Goal: Use online tool/utility: Utilize a website feature to perform a specific function

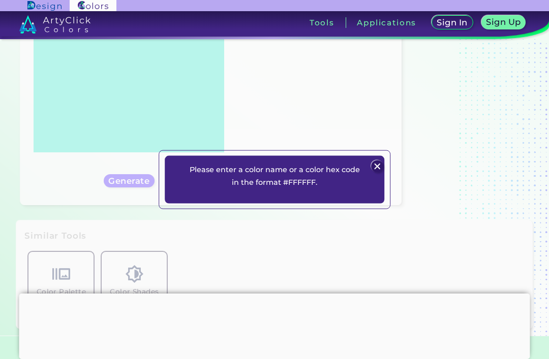
click at [380, 173] on img at bounding box center [377, 167] width 12 height 12
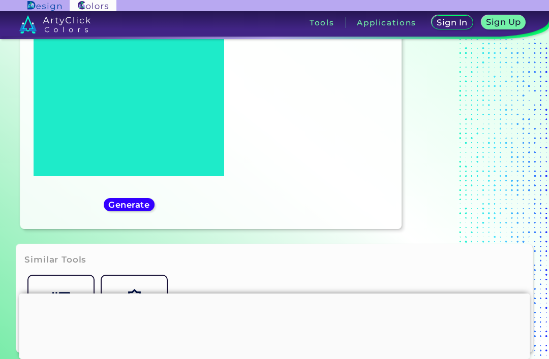
scroll to position [117, 0]
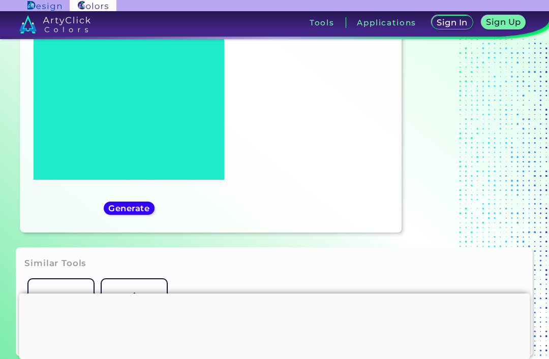
click at [116, 212] on h5 "Generate" at bounding box center [129, 208] width 38 height 8
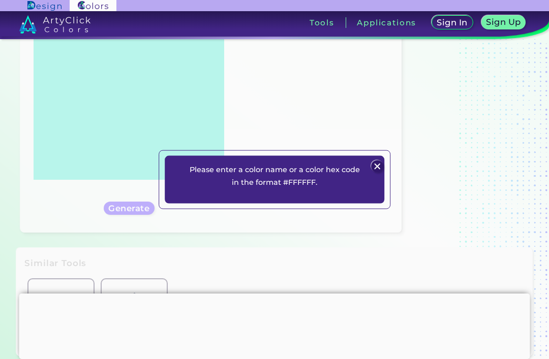
click at [384, 173] on div at bounding box center [377, 167] width 14 height 14
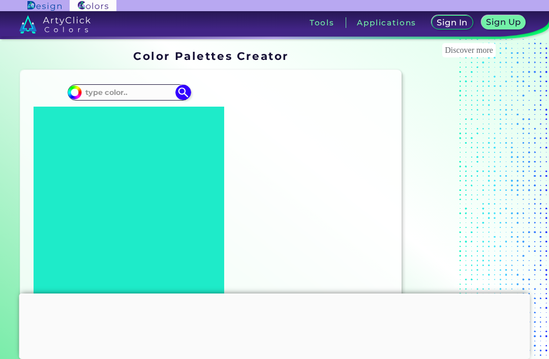
scroll to position [0, 0]
click at [93, 92] on input at bounding box center [129, 92] width 95 height 14
type input "Abc345"
click at [186, 99] on img at bounding box center [182, 92] width 15 height 15
type input "#000000"
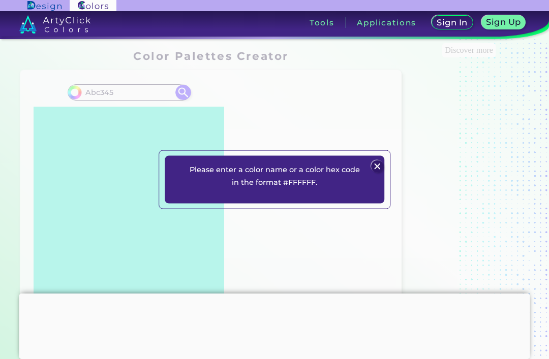
click at [393, 178] on div "Please enter a color name or a color hex code in the format #FFFFFF. Plans Sign…" at bounding box center [274, 179] width 549 height 359
click at [378, 173] on div "Please enter a color name or a color hex code in the format #FFFFFF. Plans Sign…" at bounding box center [274, 179] width 219 height 47
click at [375, 173] on img at bounding box center [377, 167] width 12 height 12
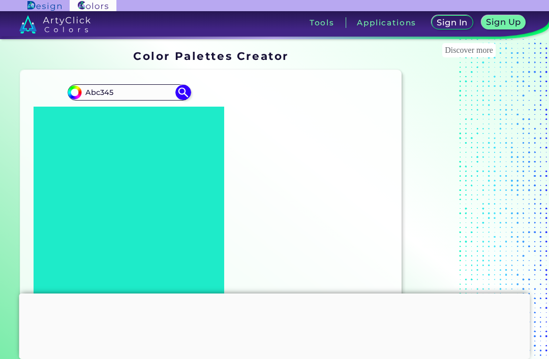
click at [122, 95] on input "Abc345" at bounding box center [129, 92] width 95 height 14
type input "A"
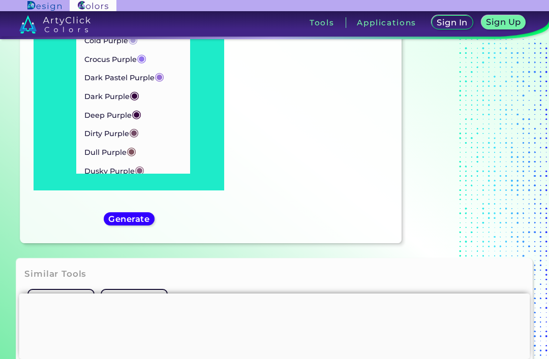
scroll to position [73, 0]
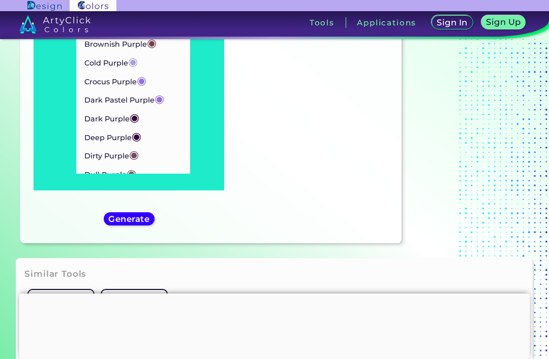
type input "Pur"
click at [139, 111] on span "◉" at bounding box center [135, 117] width 10 height 13
type input "#35063e"
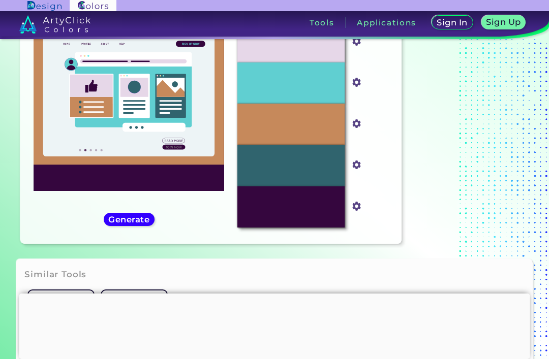
scroll to position [107, 0]
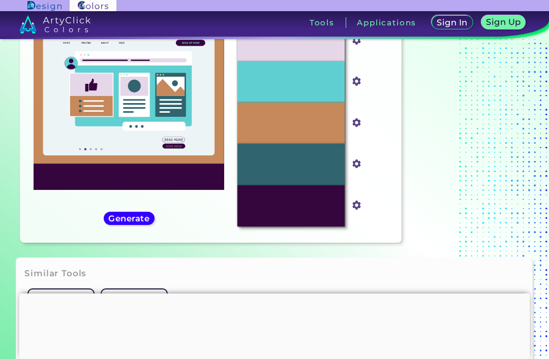
click at [117, 222] on h5 "Generate" at bounding box center [128, 218] width 37 height 8
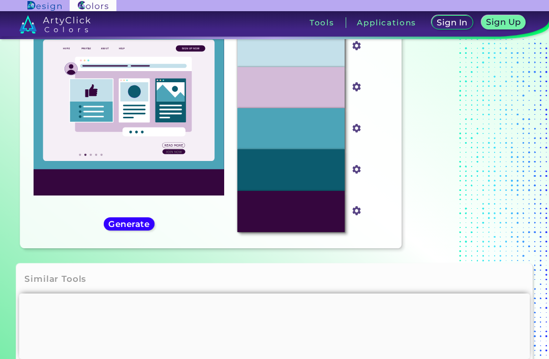
scroll to position [101, 0]
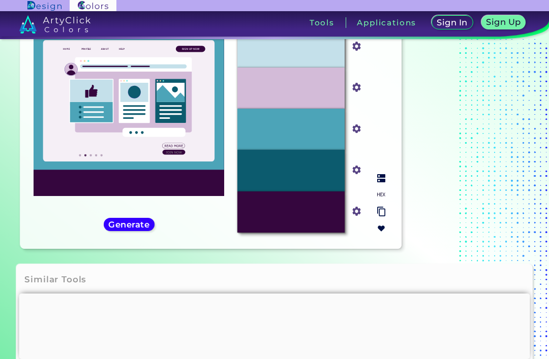
click at [382, 199] on img at bounding box center [381, 195] width 8 height 8
click at [380, 199] on img at bounding box center [381, 195] width 8 height 8
click at [300, 217] on p "#35063E" at bounding box center [290, 211] width 31 height 11
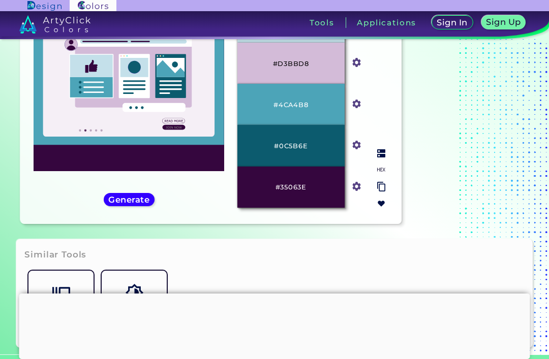
click at [384, 158] on img at bounding box center [381, 153] width 8 height 8
click at [379, 158] on img at bounding box center [381, 153] width 8 height 8
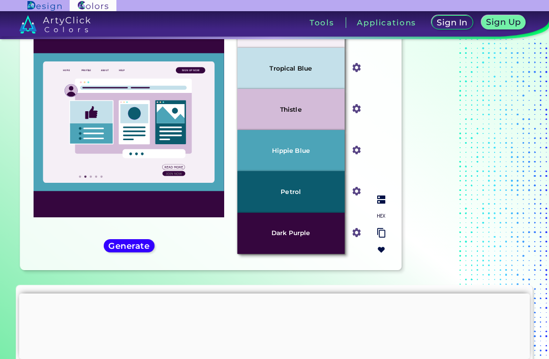
click at [319, 129] on div "Thistle" at bounding box center [290, 109] width 107 height 41
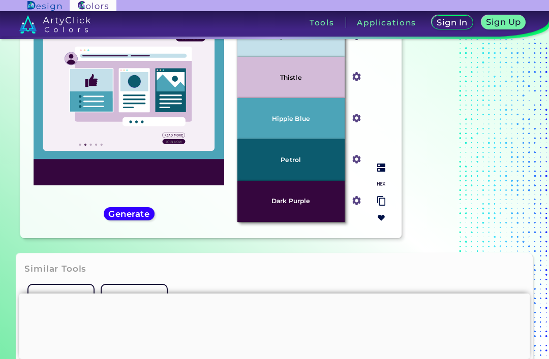
scroll to position [108, 0]
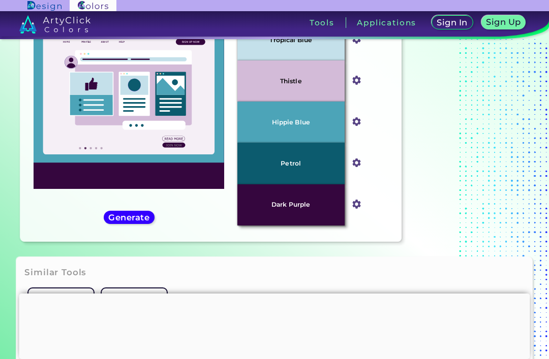
click at [117, 221] on h5 "Generate" at bounding box center [129, 217] width 39 height 8
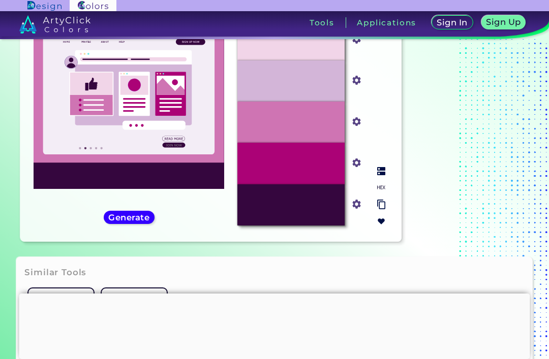
click at [379, 175] on img at bounding box center [381, 171] width 8 height 8
click at [113, 221] on h5 "Generate" at bounding box center [128, 217] width 37 height 8
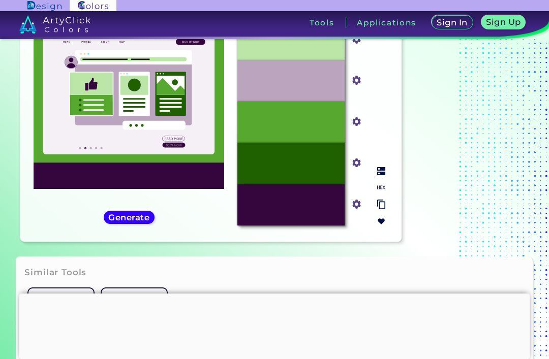
click at [383, 175] on img at bounding box center [381, 171] width 8 height 8
click at [306, 167] on p "Lincoln Green" at bounding box center [290, 163] width 45 height 7
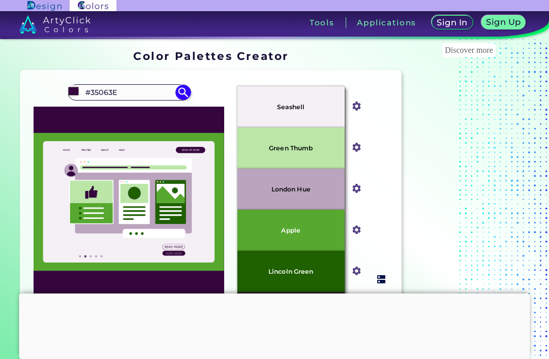
scroll to position [1, 0]
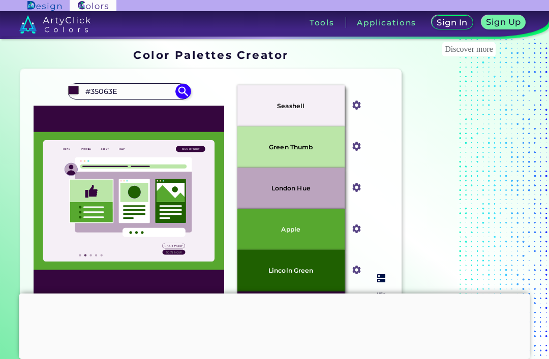
click at [82, 88] on input "#35063E" at bounding box center [129, 91] width 95 height 14
click at [122, 90] on input "#35063E" at bounding box center [129, 91] width 95 height 14
type input "#"
type input "Fed128"
click at [184, 99] on img at bounding box center [182, 91] width 15 height 15
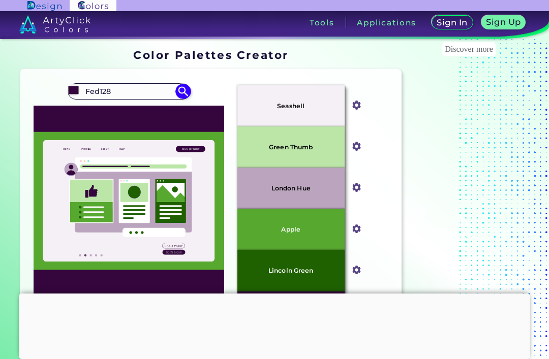
type input "#000000"
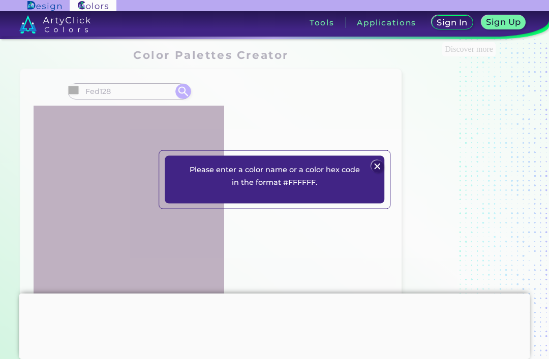
click at [394, 177] on div "Please enter a color name or a color hex code in the format #FFFFFF. Plans Sign…" at bounding box center [274, 179] width 549 height 359
click at [382, 173] on img at bounding box center [377, 167] width 12 height 12
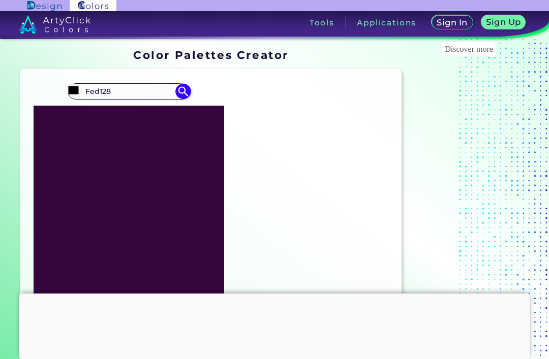
click at [77, 91] on input "#000000" at bounding box center [73, 90] width 13 height 13
click at [85, 93] on input "Fed128" at bounding box center [129, 91] width 95 height 14
type input "#Fed128"
click at [179, 95] on img at bounding box center [182, 91] width 15 height 15
type input "#fed128"
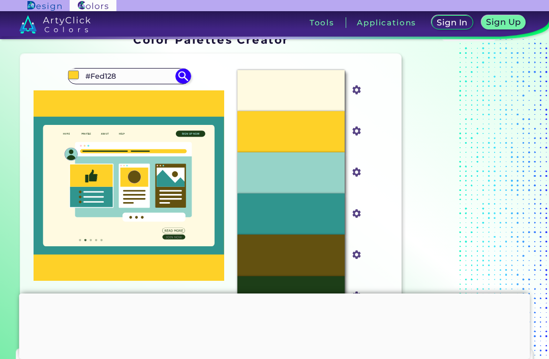
scroll to position [20, 0]
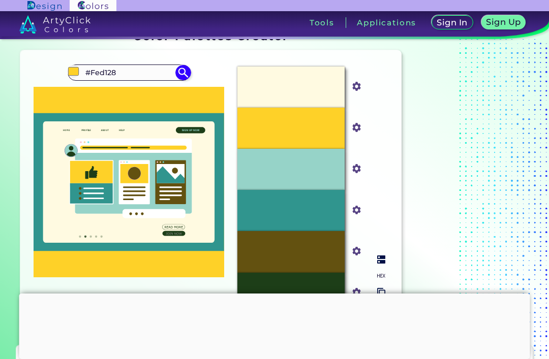
click at [356, 134] on img at bounding box center [356, 127] width 13 height 13
click at [357, 133] on input "#fed128" at bounding box center [354, 126] width 13 height 13
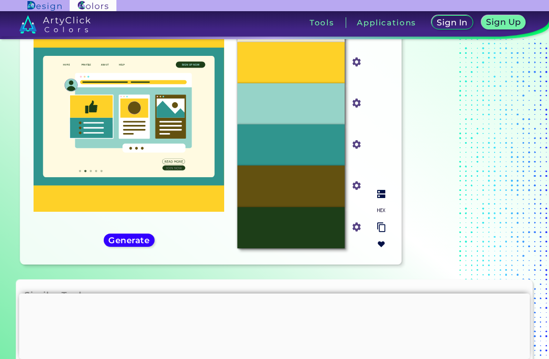
scroll to position [83, 0]
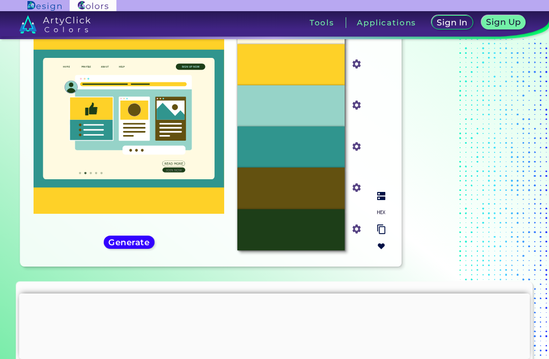
click at [383, 200] on img at bounding box center [381, 196] width 8 height 8
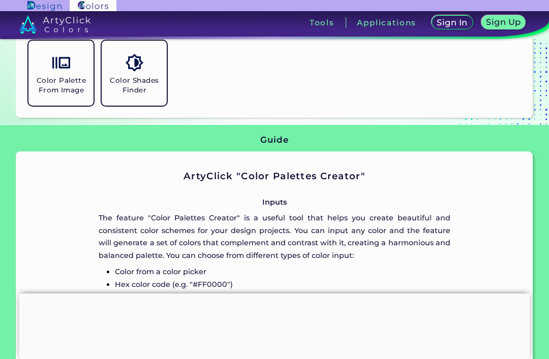
scroll to position [359, 0]
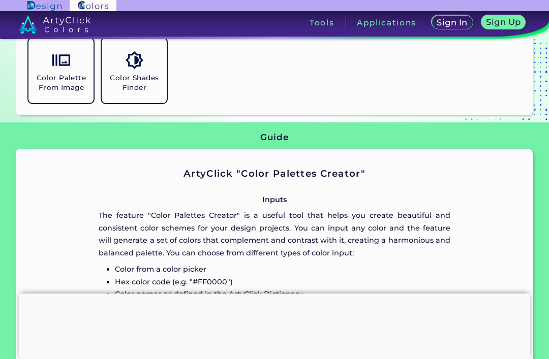
click at [125, 69] on img at bounding box center [134, 60] width 18 height 18
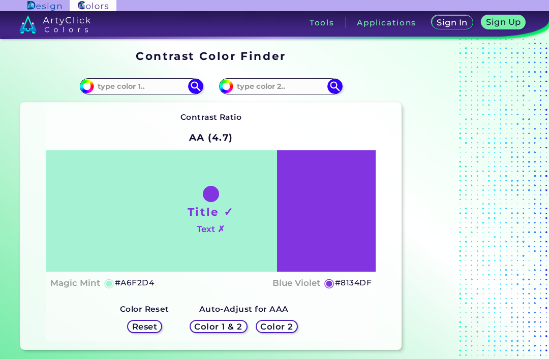
scroll to position [78, 0]
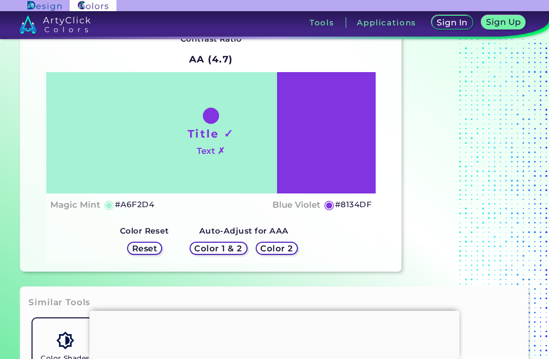
click at [305, 212] on h4 "Blue Violet" at bounding box center [296, 205] width 48 height 15
click at [367, 211] on h5 "#8134DF" at bounding box center [353, 204] width 37 height 13
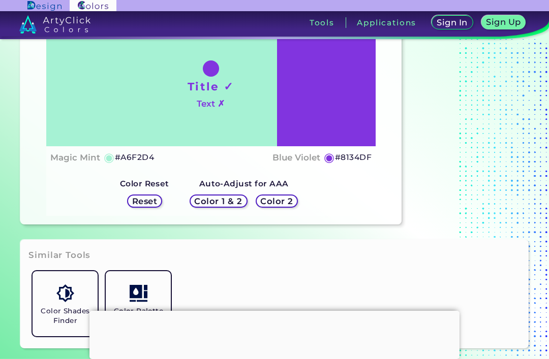
scroll to position [127, 0]
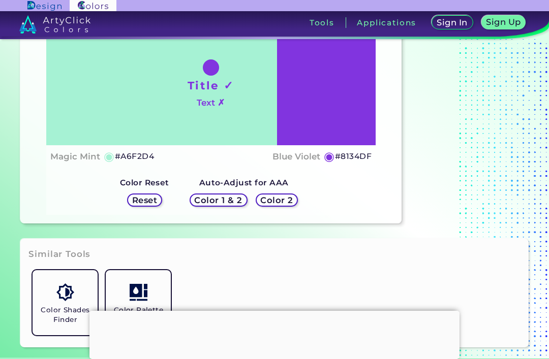
click at [245, 211] on div "Color 1 & 2 Color 2" at bounding box center [243, 200] width 116 height 21
click at [127, 211] on div "Reset" at bounding box center [144, 200] width 43 height 21
click at [143, 204] on h5 "Reset" at bounding box center [144, 200] width 23 height 8
click at [276, 204] on h5 "Color 2" at bounding box center [276, 200] width 29 height 8
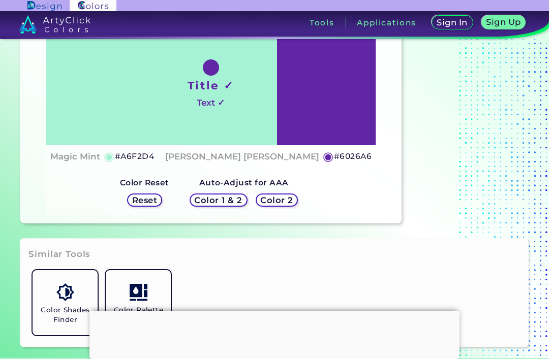
click at [275, 204] on h5 "Color 2" at bounding box center [276, 200] width 29 height 8
click at [229, 204] on h5 "Color 1 & 2" at bounding box center [218, 200] width 43 height 8
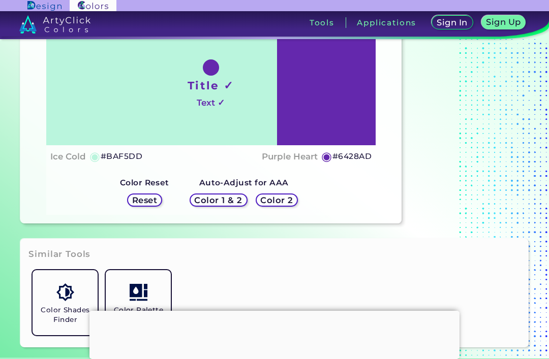
click at [235, 204] on h5 "Color 1 & 2" at bounding box center [218, 200] width 43 height 8
click at [229, 204] on h5 "Color 1 & 2" at bounding box center [218, 200] width 43 height 8
click at [232, 204] on h5 "Color 1 & 2" at bounding box center [218, 200] width 43 height 8
click at [262, 204] on h5 "Color 2" at bounding box center [276, 200] width 29 height 8
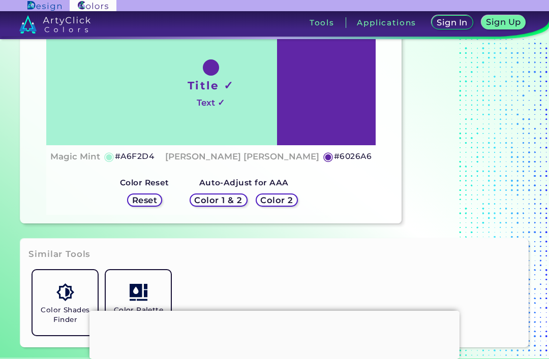
click at [227, 204] on h5 "Color 1 & 2" at bounding box center [219, 200] width 44 height 8
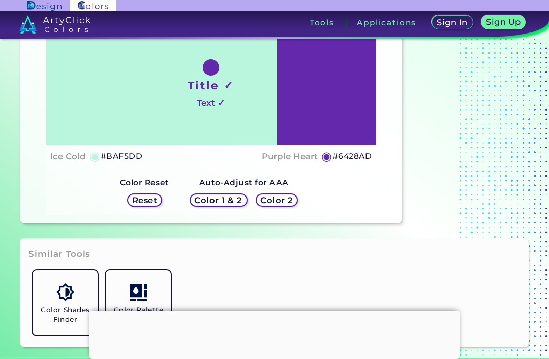
click at [229, 204] on h5 "Color 1 & 2" at bounding box center [218, 200] width 43 height 8
click at [272, 211] on div "Color 1 & 2 Color 2" at bounding box center [243, 200] width 116 height 21
click at [346, 163] on h5 "#6428AD" at bounding box center [351, 156] width 39 height 13
click at [329, 163] on h5 "◉" at bounding box center [326, 156] width 11 height 12
click at [327, 163] on h5 "◉" at bounding box center [326, 156] width 11 height 12
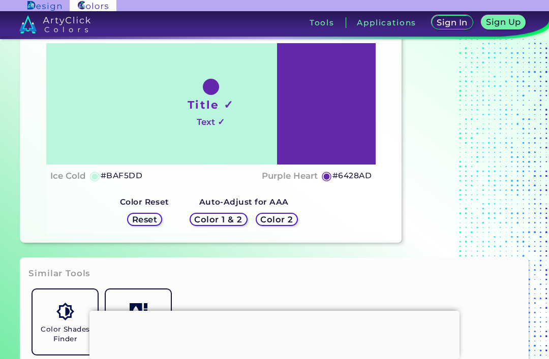
scroll to position [104, 0]
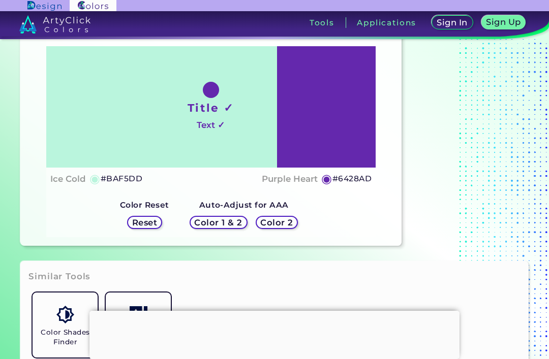
click at [101, 185] on h5 "#BAF5DD" at bounding box center [122, 178] width 42 height 13
click at [150, 233] on div "Reset" at bounding box center [144, 222] width 43 height 21
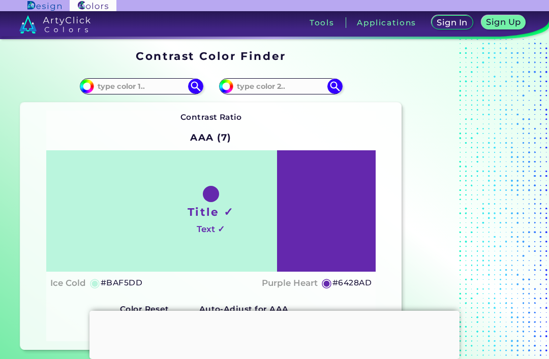
scroll to position [0, 0]
click at [282, 87] on input at bounding box center [280, 86] width 95 height 14
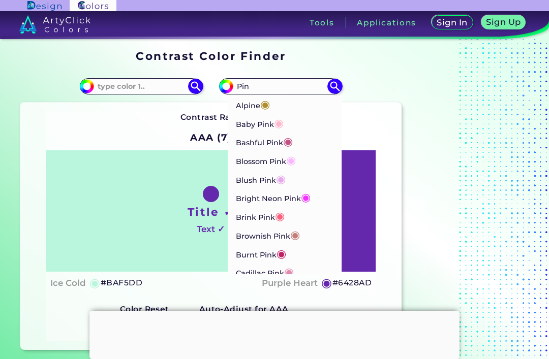
type input "Pin"
click at [268, 107] on span "◉" at bounding box center [265, 104] width 10 height 13
type input "#af8f2c"
type input "#AF8F2C"
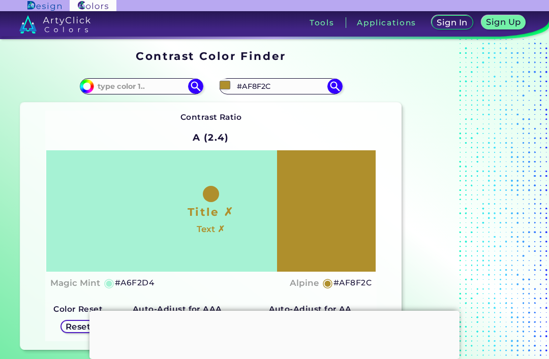
click at [116, 90] on input at bounding box center [141, 86] width 95 height 14
type input "Ze"
click at [112, 110] on p "Zeus ◉" at bounding box center [146, 104] width 98 height 19
type input "#292319"
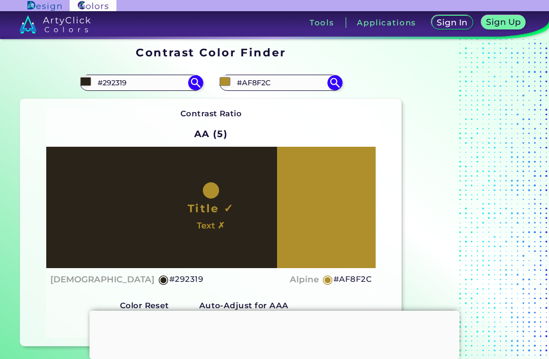
scroll to position [5, 0]
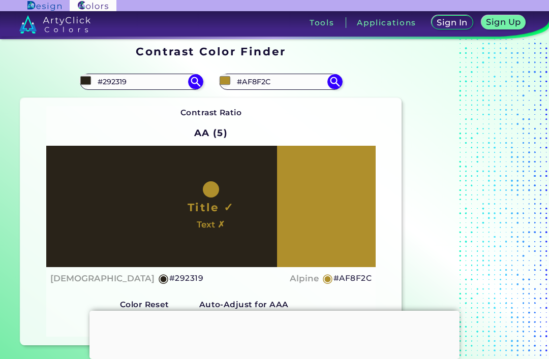
click at [292, 85] on input "#AF8F2C" at bounding box center [280, 82] width 95 height 14
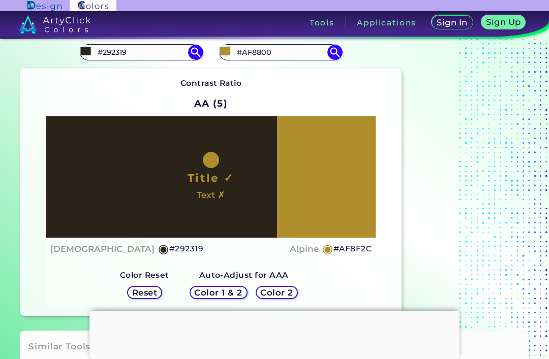
type input "#AF8800"
click at [338, 55] on img at bounding box center [334, 52] width 15 height 15
type input "#af8800"
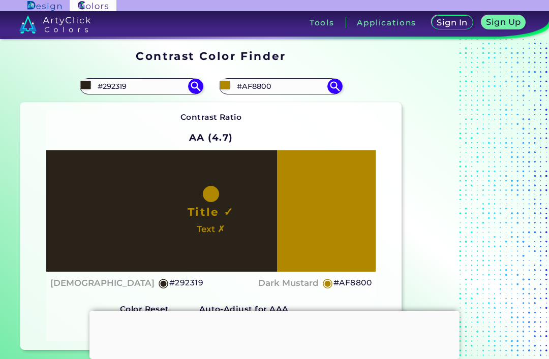
scroll to position [-1, 0]
click at [112, 86] on input "#292319" at bounding box center [141, 86] width 95 height 14
type input "#ab6543"
click at [207, 84] on div "#292319 #ab6543" at bounding box center [115, 86] width 191 height 33
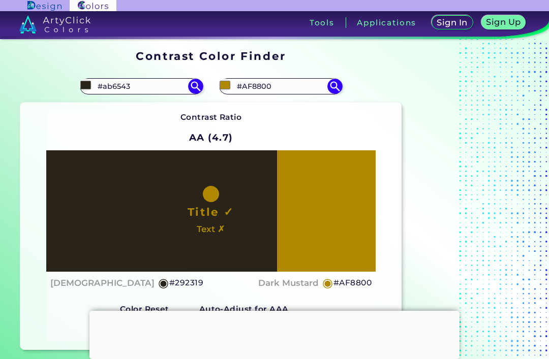
click at [190, 89] on img at bounding box center [195, 86] width 15 height 15
type input "#ab6543"
type input "#AB6543"
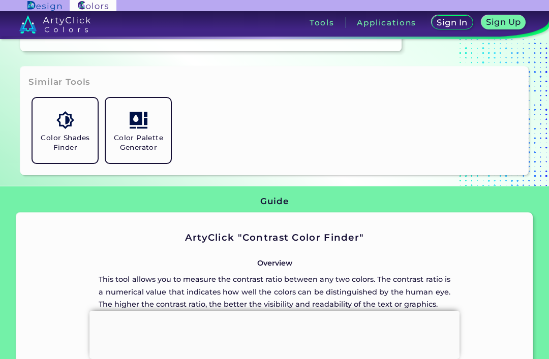
scroll to position [299, 0]
click at [47, 152] on h5 "Color Shades Finder" at bounding box center [65, 142] width 57 height 19
